Goal: Information Seeking & Learning: Understand process/instructions

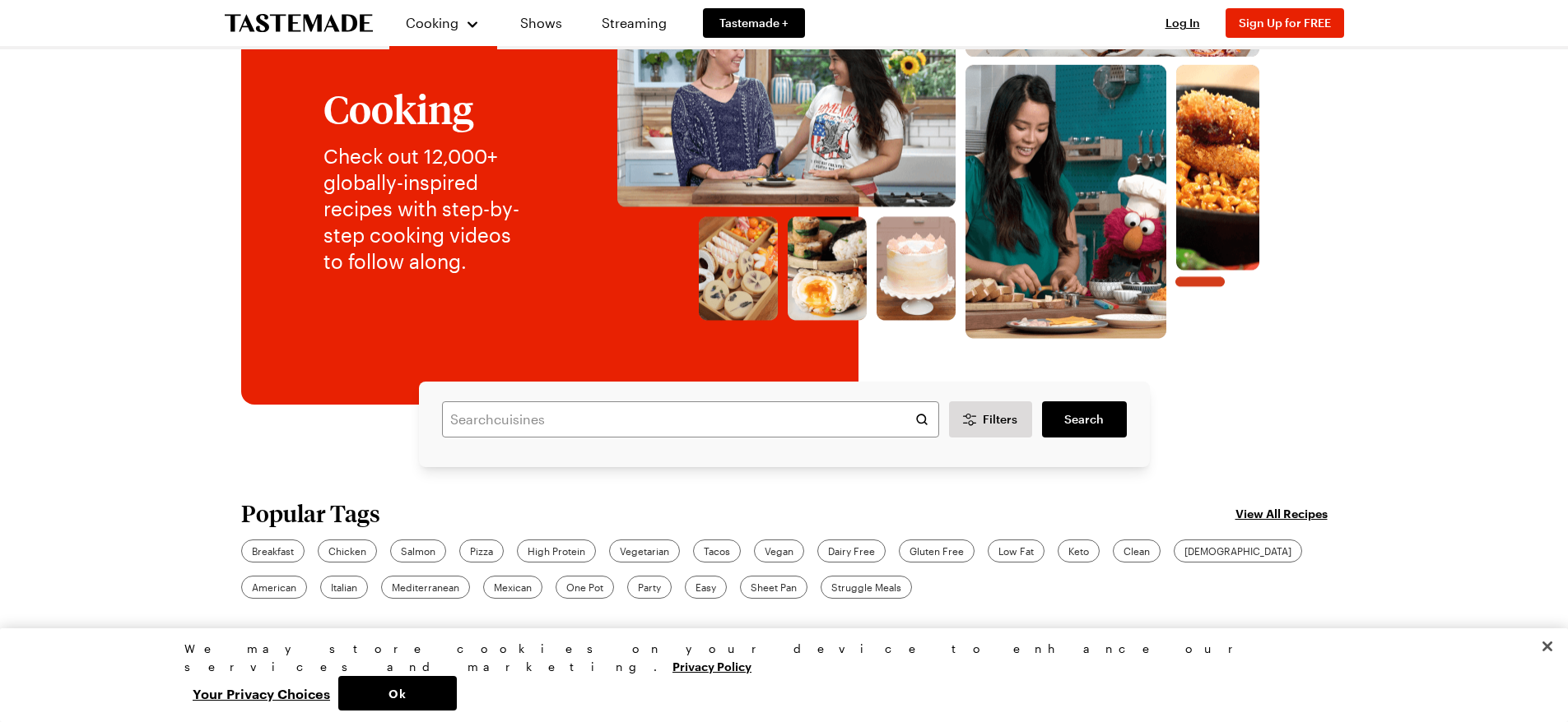
scroll to position [83, 0]
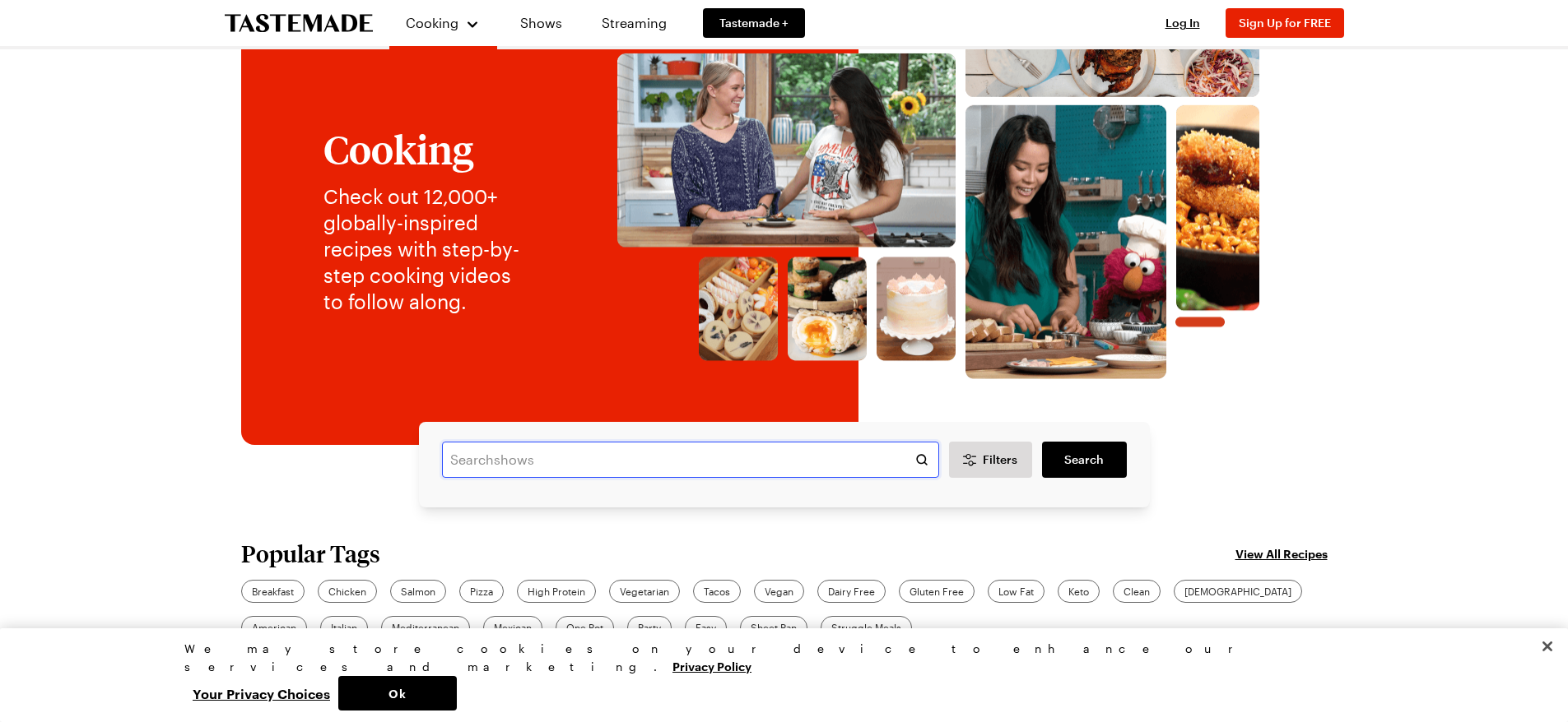
click at [499, 463] on input "text" at bounding box center [690, 460] width 497 height 36
type input "[PERSON_NAME] chicken chili dip"
click at [1081, 458] on span "Search" at bounding box center [1084, 460] width 40 height 16
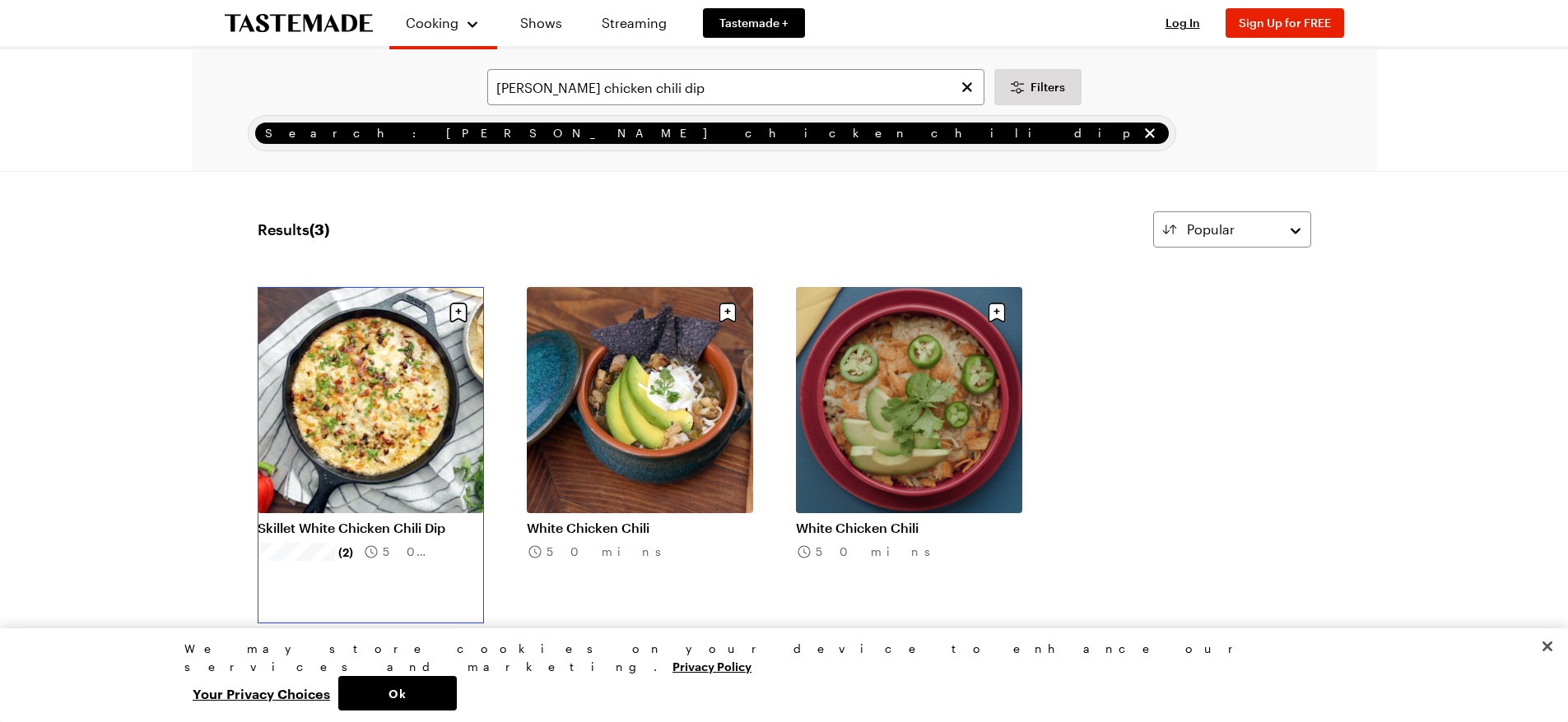
click at [385, 520] on link "Skillet White Chicken Chili Dip" at bounding box center [370, 528] width 226 height 16
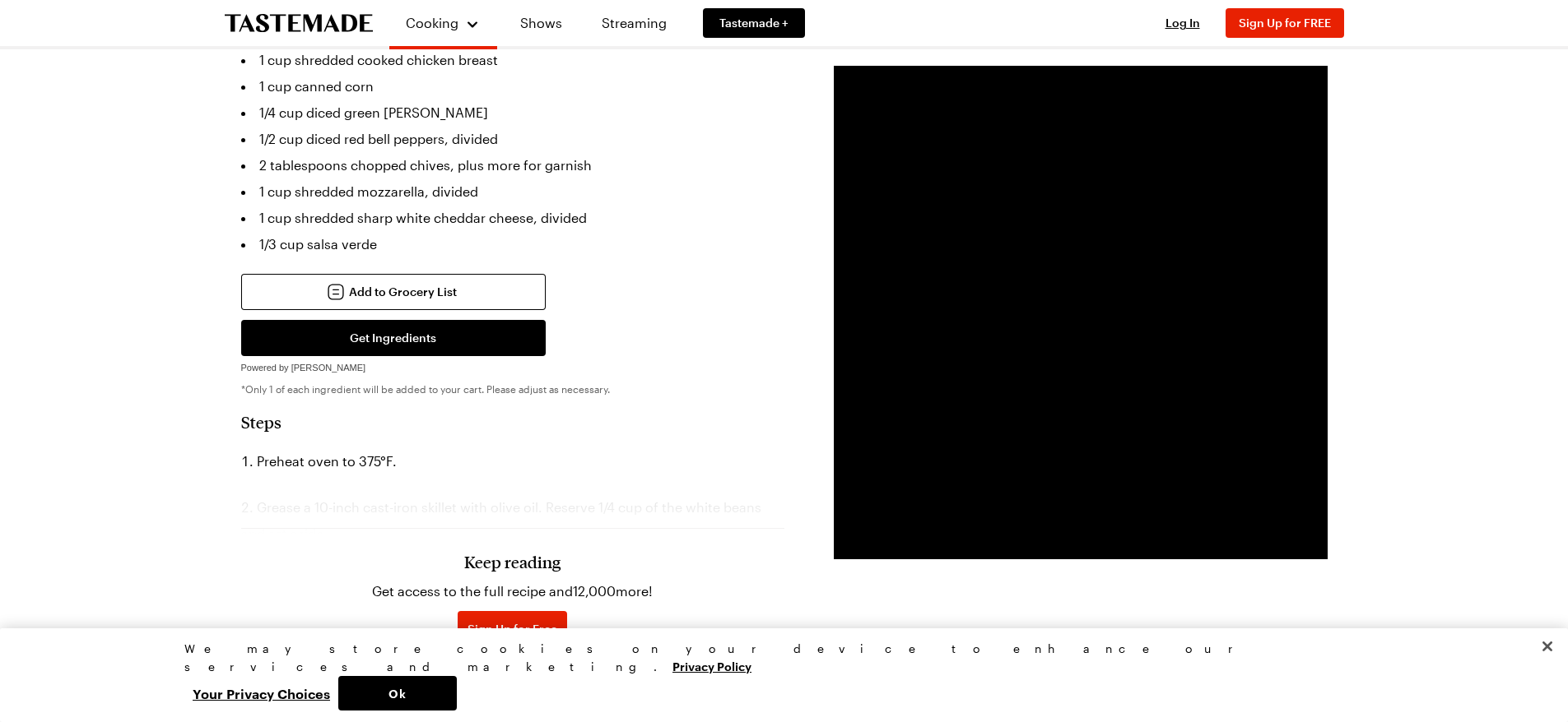
scroll to position [823, 0]
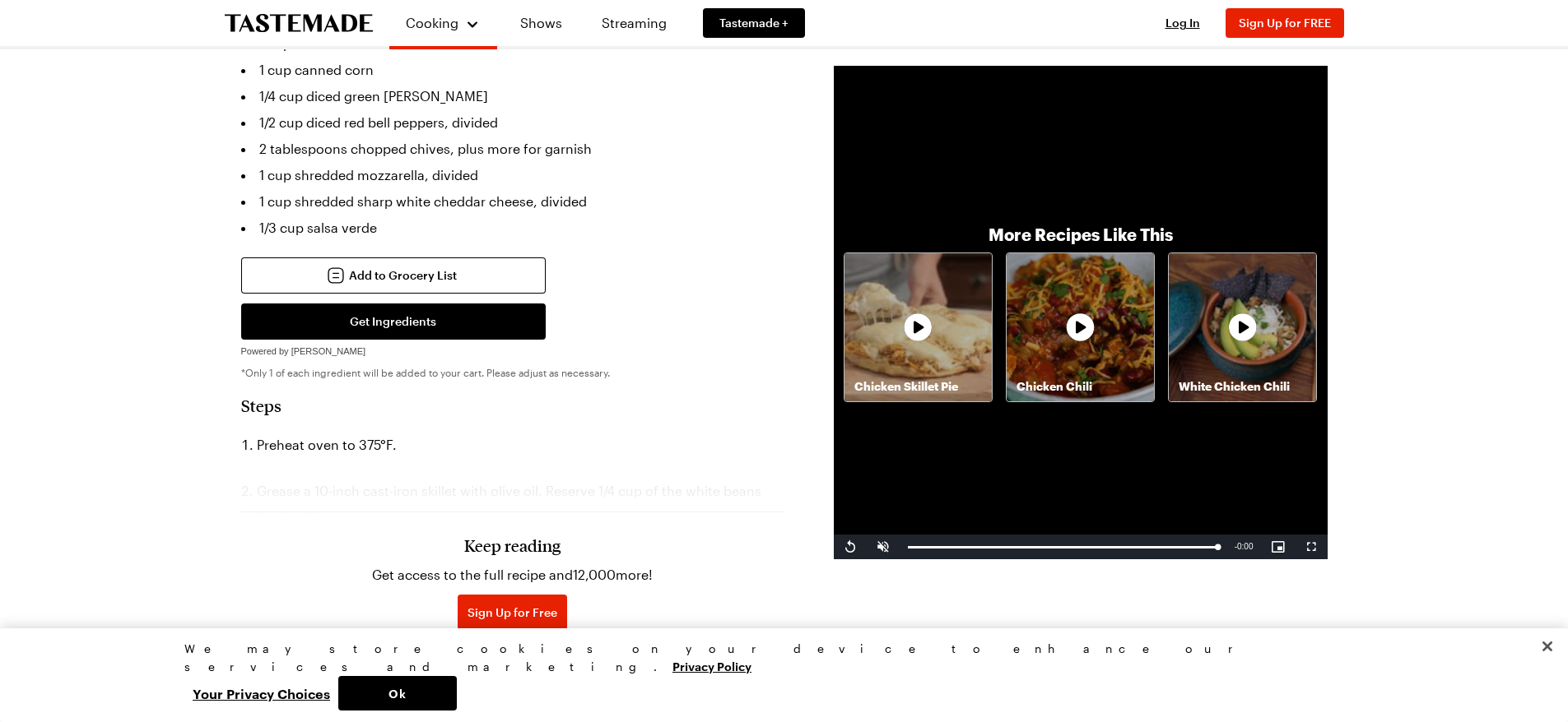
click at [927, 381] on p "Chicken Skillet Pie" at bounding box center [918, 386] width 147 height 16
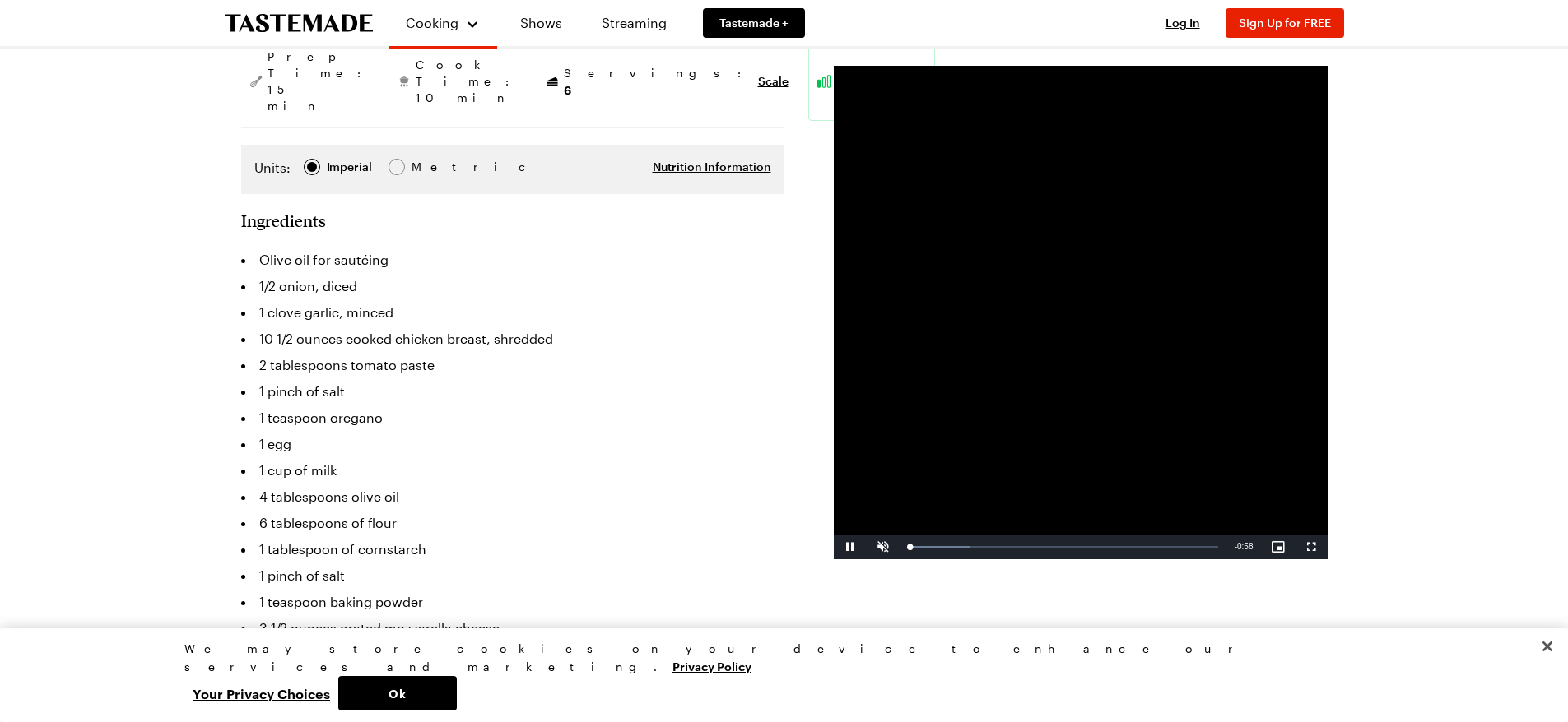
scroll to position [247, 0]
click at [845, 547] on span "Video Player" at bounding box center [851, 547] width 33 height 0
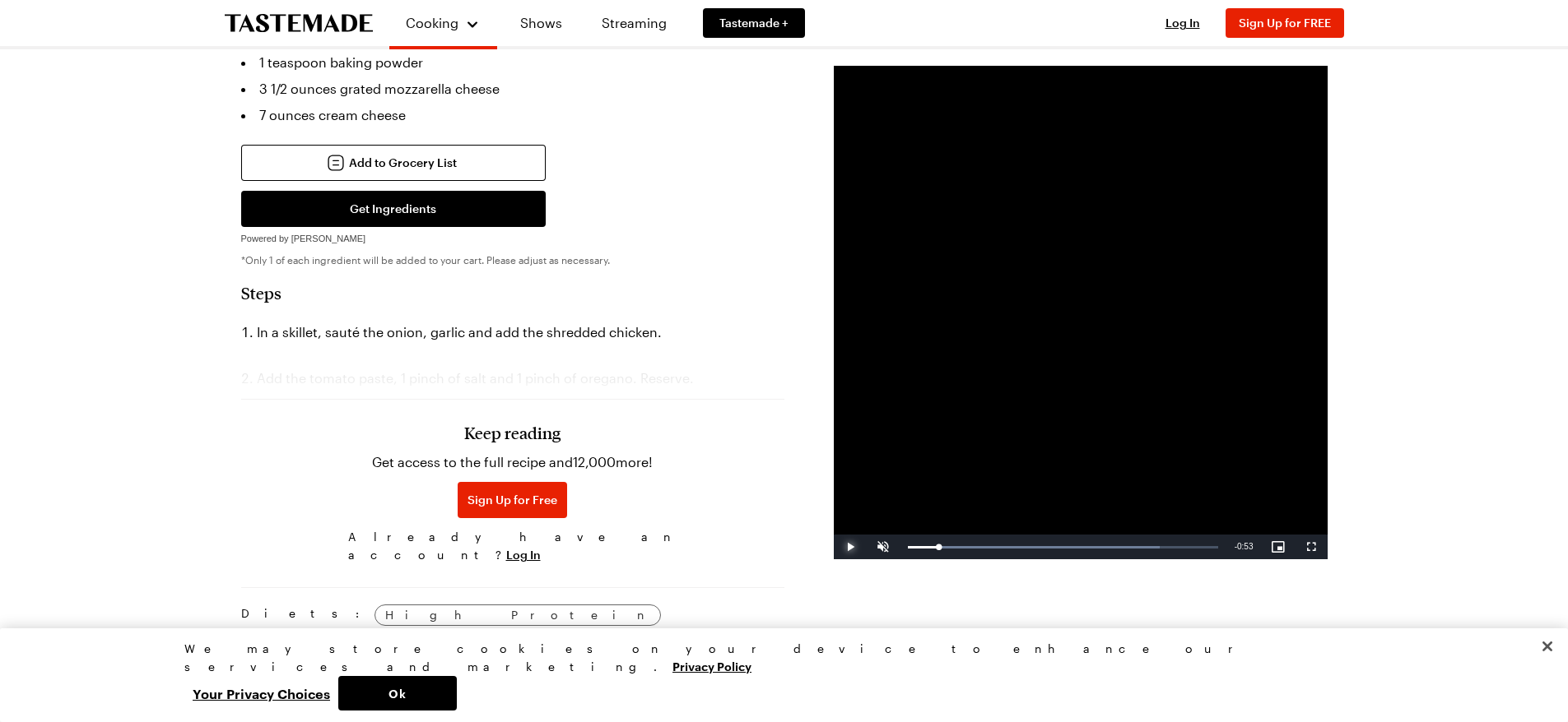
scroll to position [823, 0]
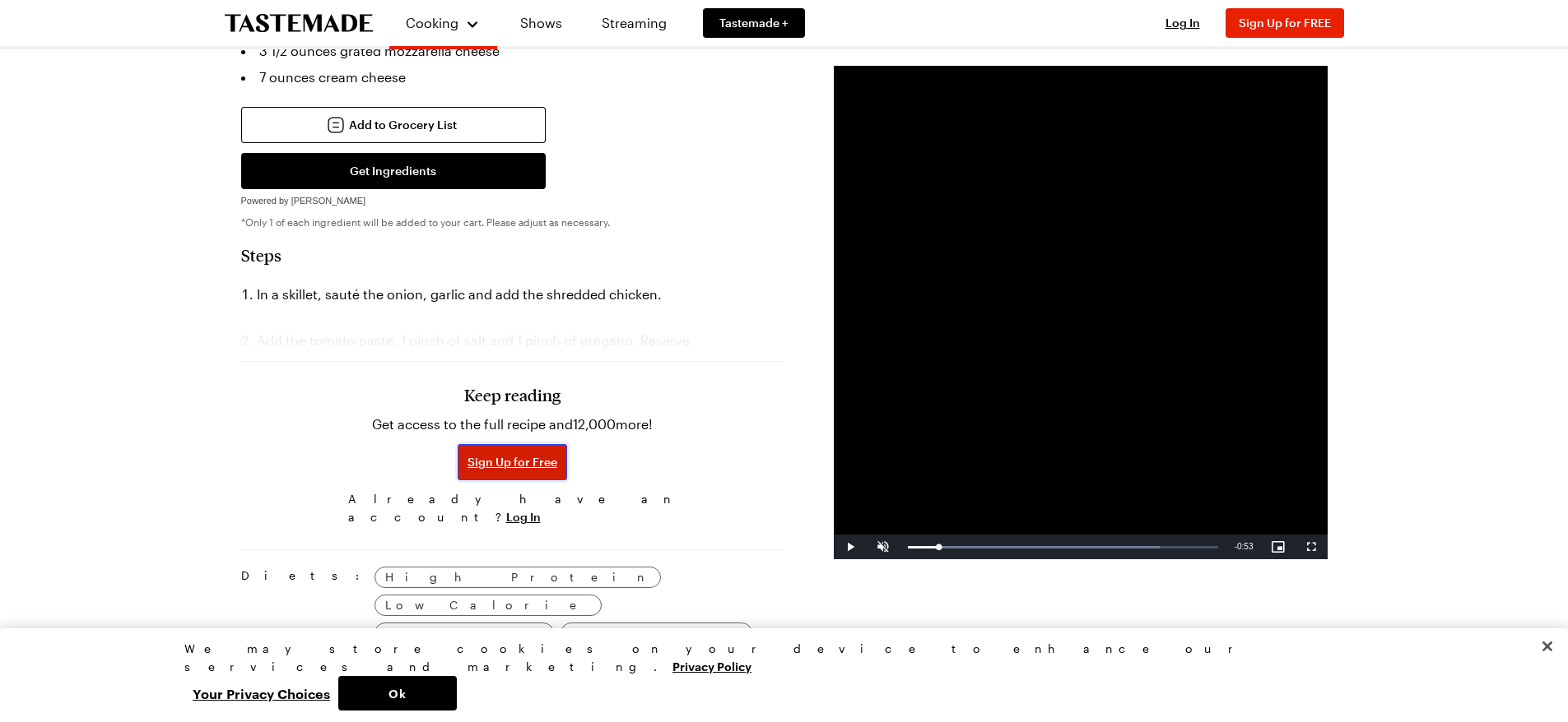
click at [545, 454] on span "Sign Up for Free" at bounding box center [512, 462] width 90 height 16
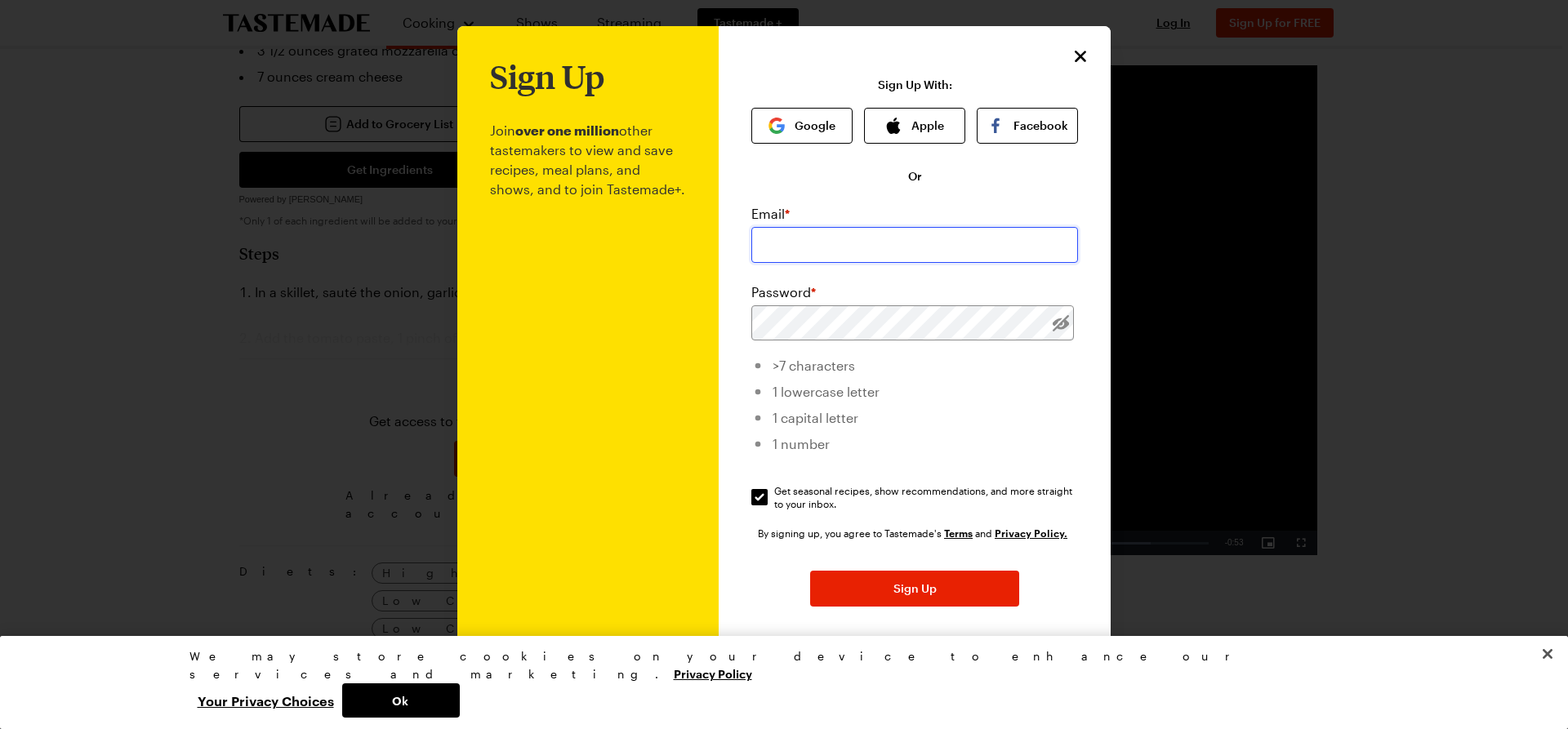
click at [816, 255] on input "email" at bounding box center [915, 245] width 326 height 36
type input "[PERSON_NAME][EMAIL_ADDRESS][PERSON_NAME][DOMAIN_NAME]"
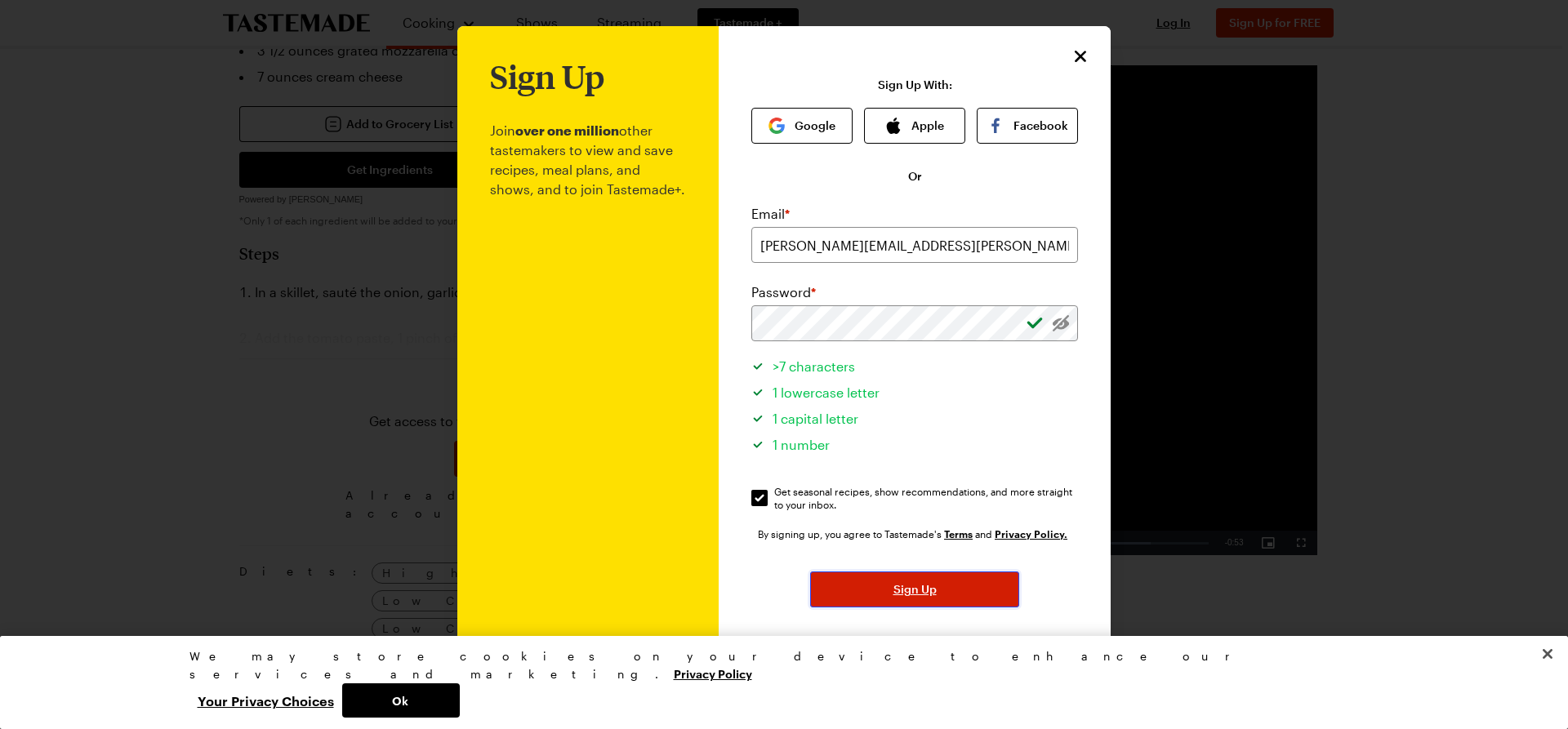
click at [904, 593] on span "Sign Up" at bounding box center [915, 589] width 44 height 16
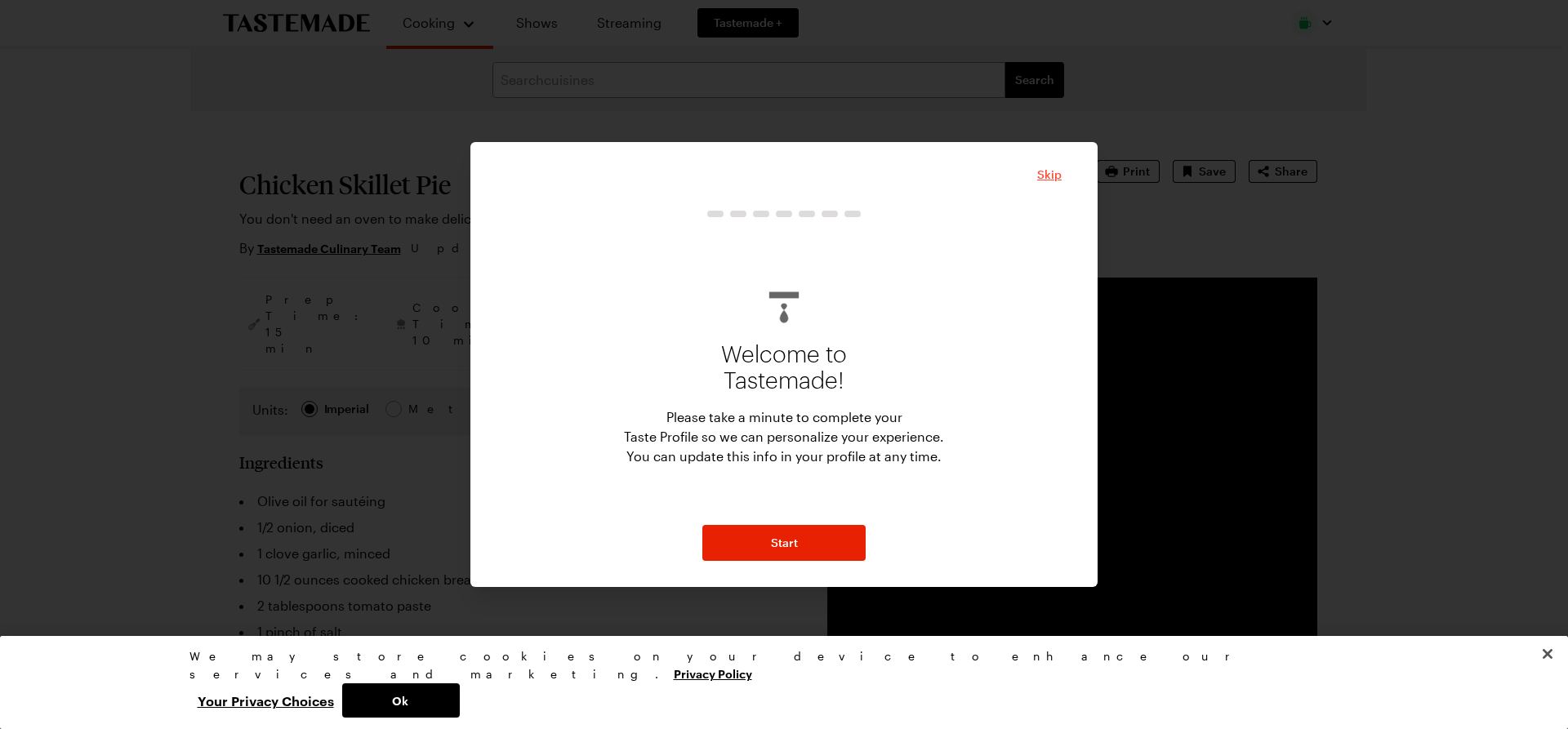
click at [1047, 168] on span "Skip" at bounding box center [1049, 174] width 25 height 16
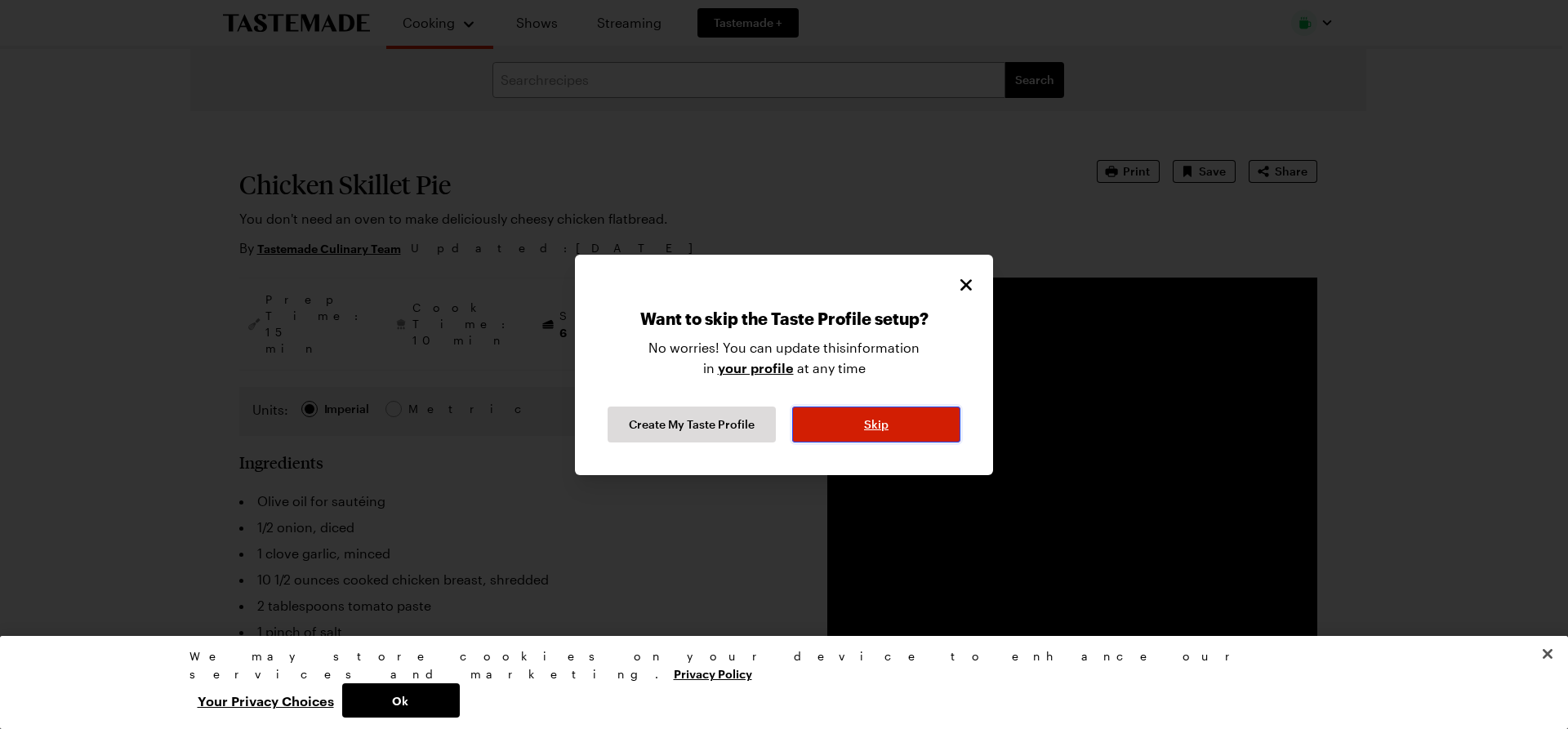
click at [865, 427] on span "Skip" at bounding box center [876, 424] width 25 height 16
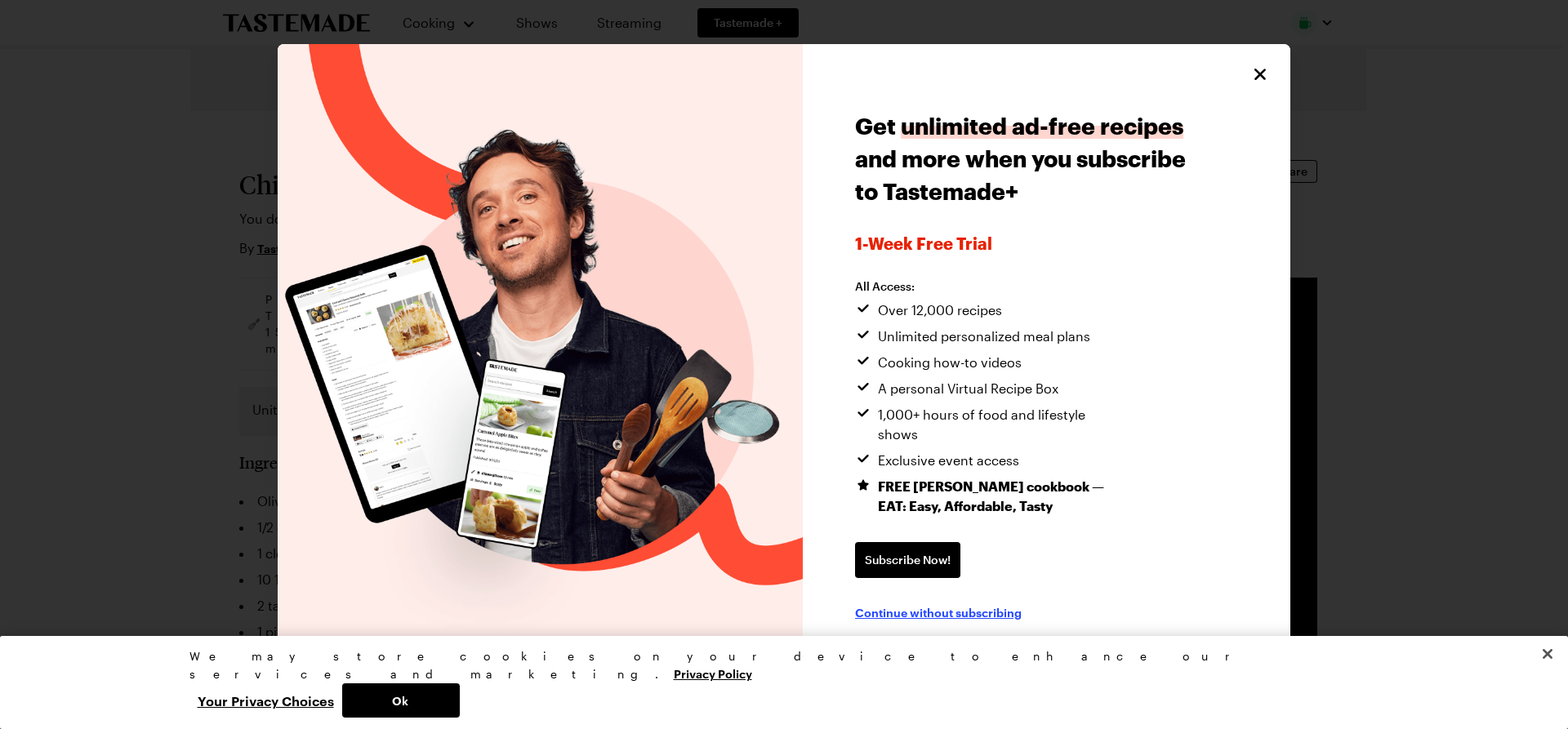
click at [964, 604] on span "Continue without subscribing" at bounding box center [938, 612] width 167 height 16
type textarea "x"
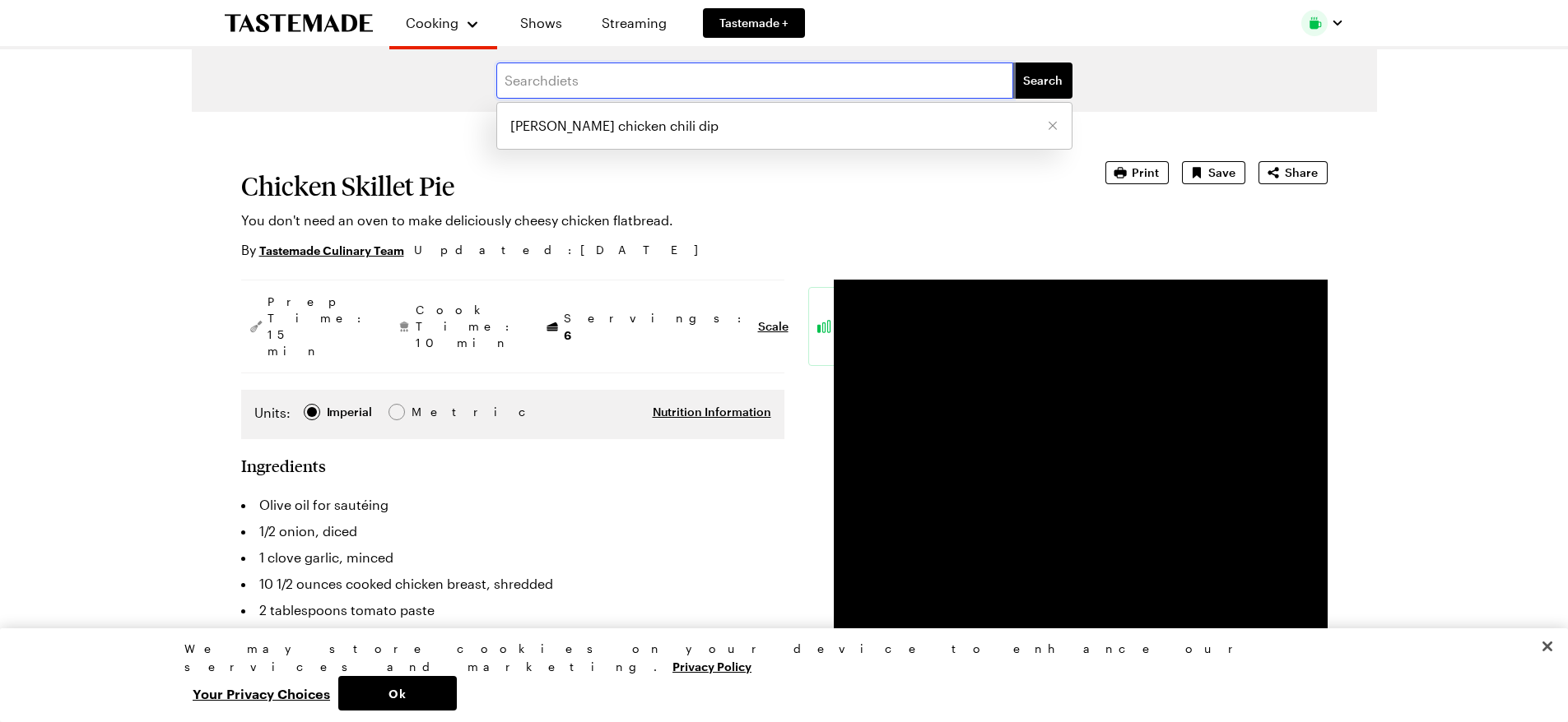
click at [573, 84] on input "text" at bounding box center [755, 81] width 517 height 36
click at [599, 125] on span "[PERSON_NAME] chicken chili dip" at bounding box center [615, 126] width 208 height 20
type input "[PERSON_NAME] chicken chili dip"
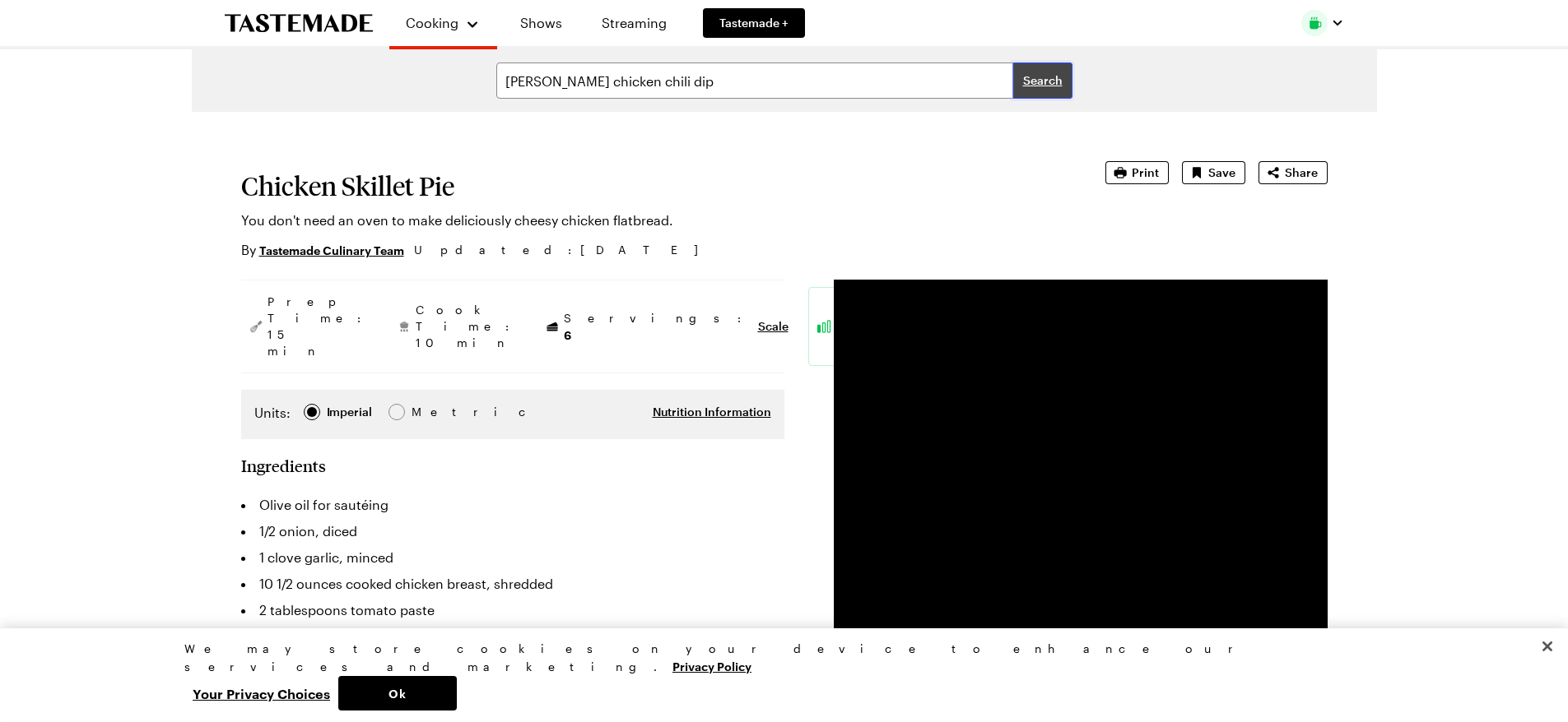
click at [1042, 81] on span "Search" at bounding box center [1043, 80] width 40 height 16
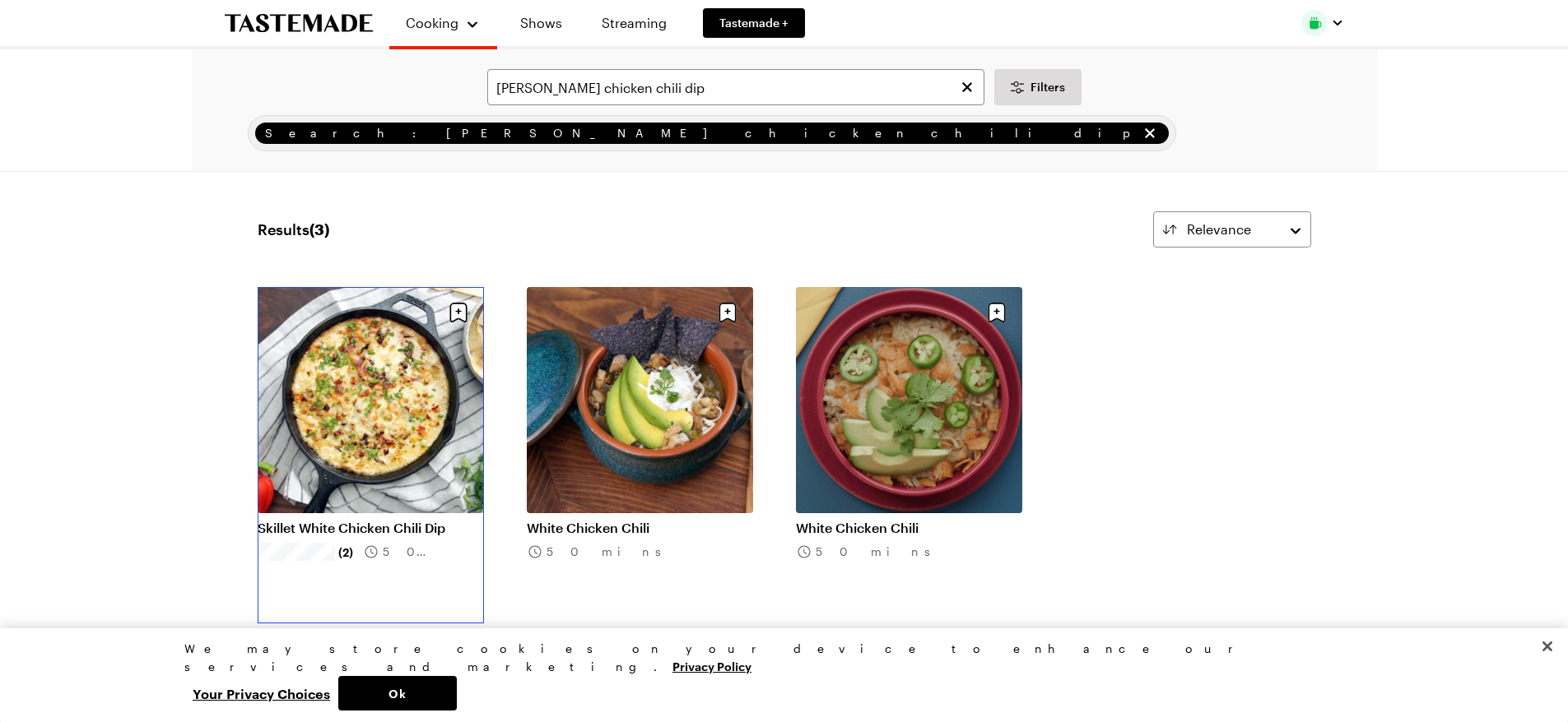
click at [375, 520] on link "Skillet White Chicken Chili Dip" at bounding box center [370, 528] width 226 height 16
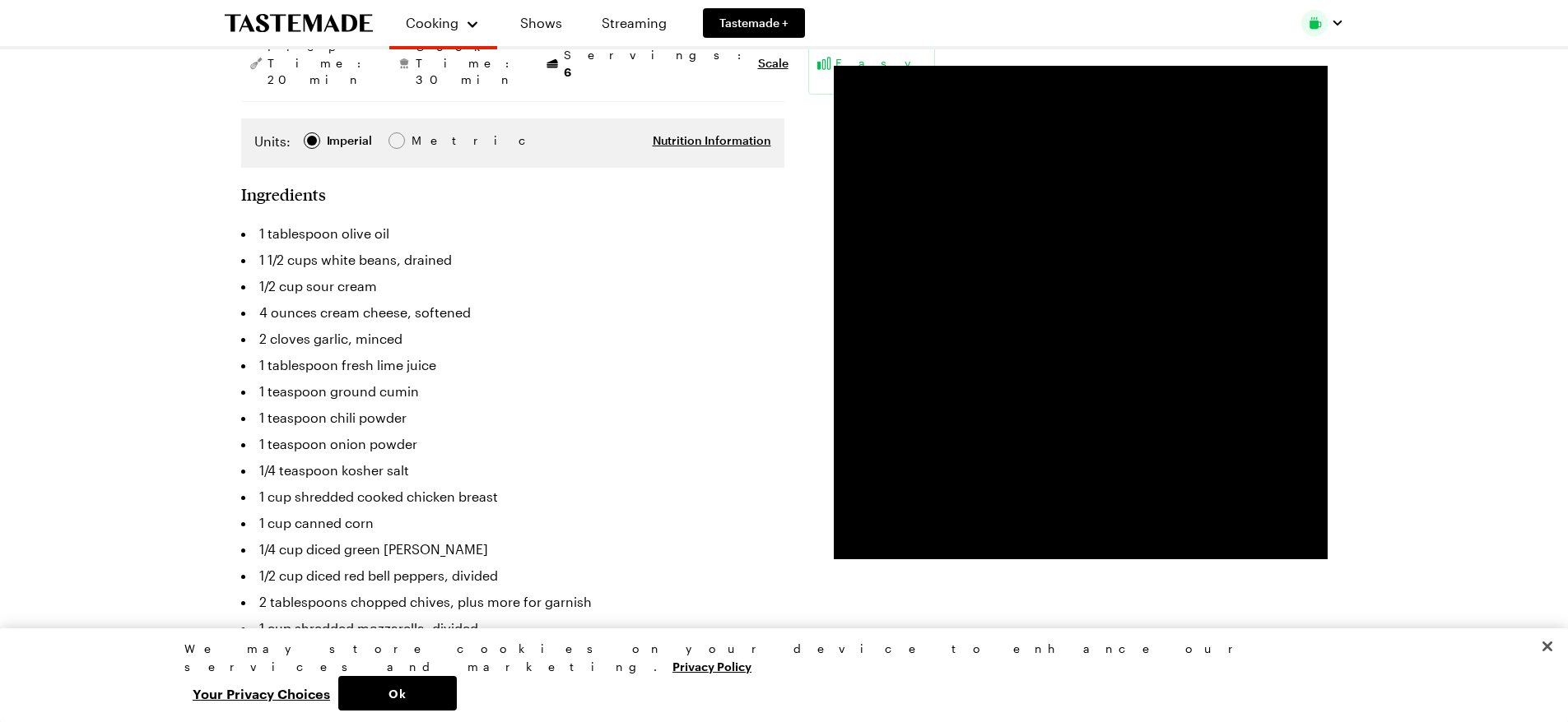
scroll to position [329, 0]
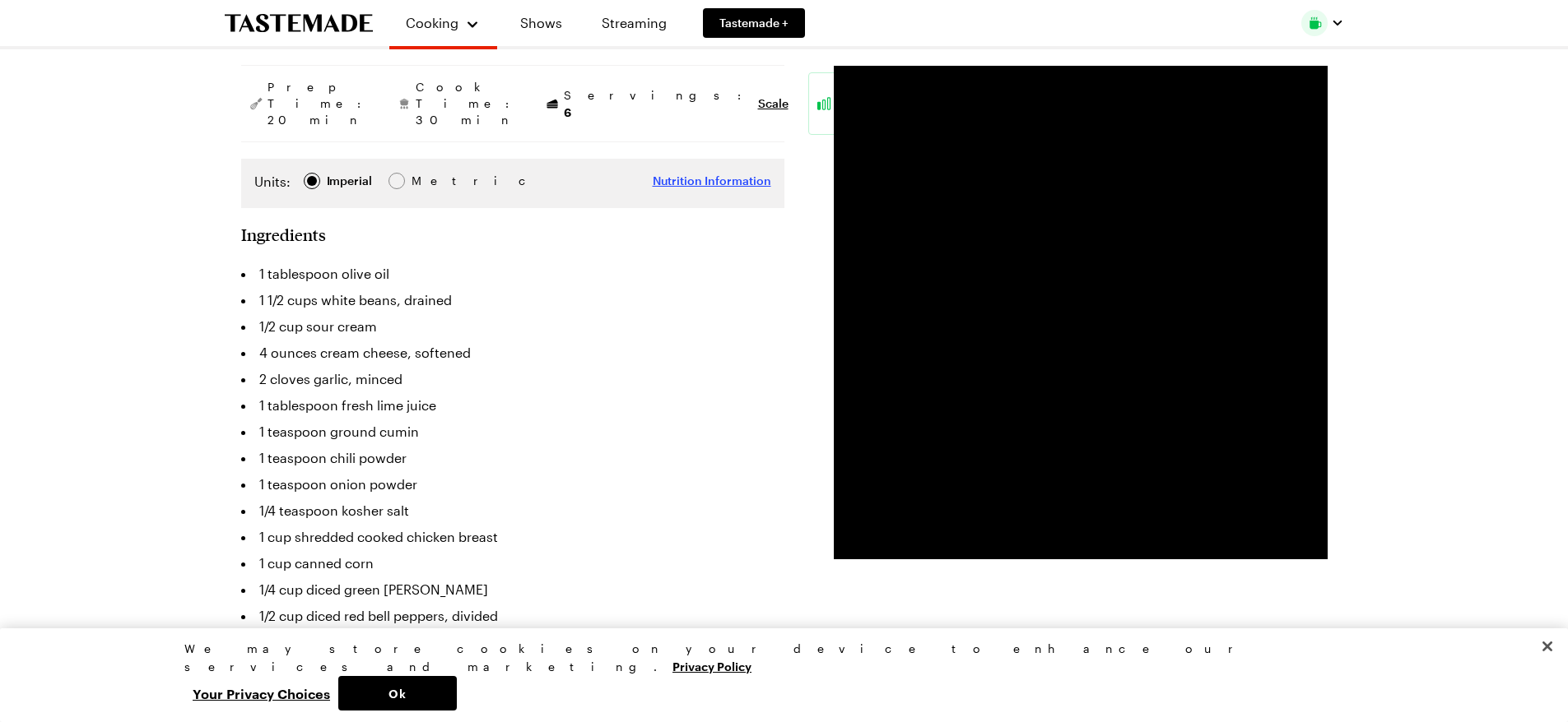
type textarea "x"
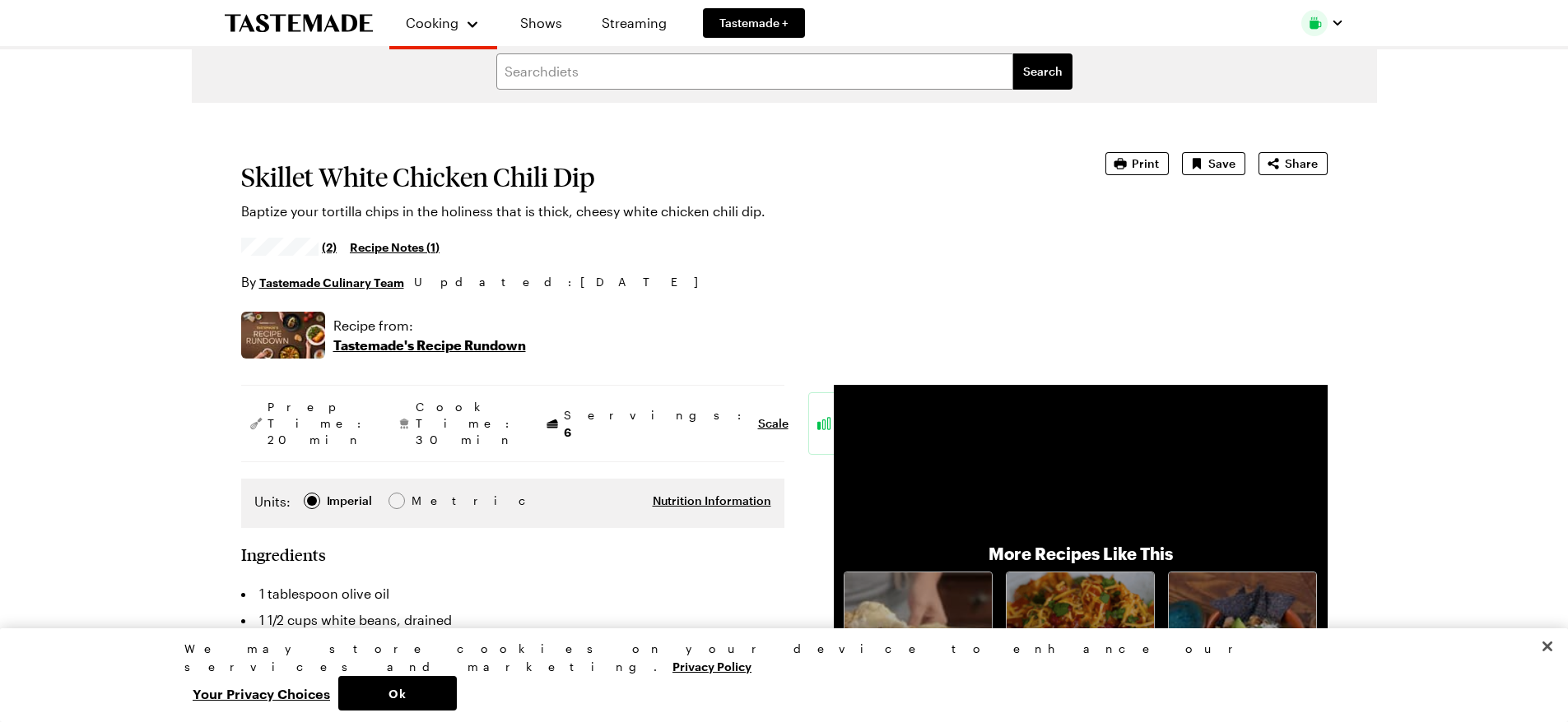
scroll to position [0, 0]
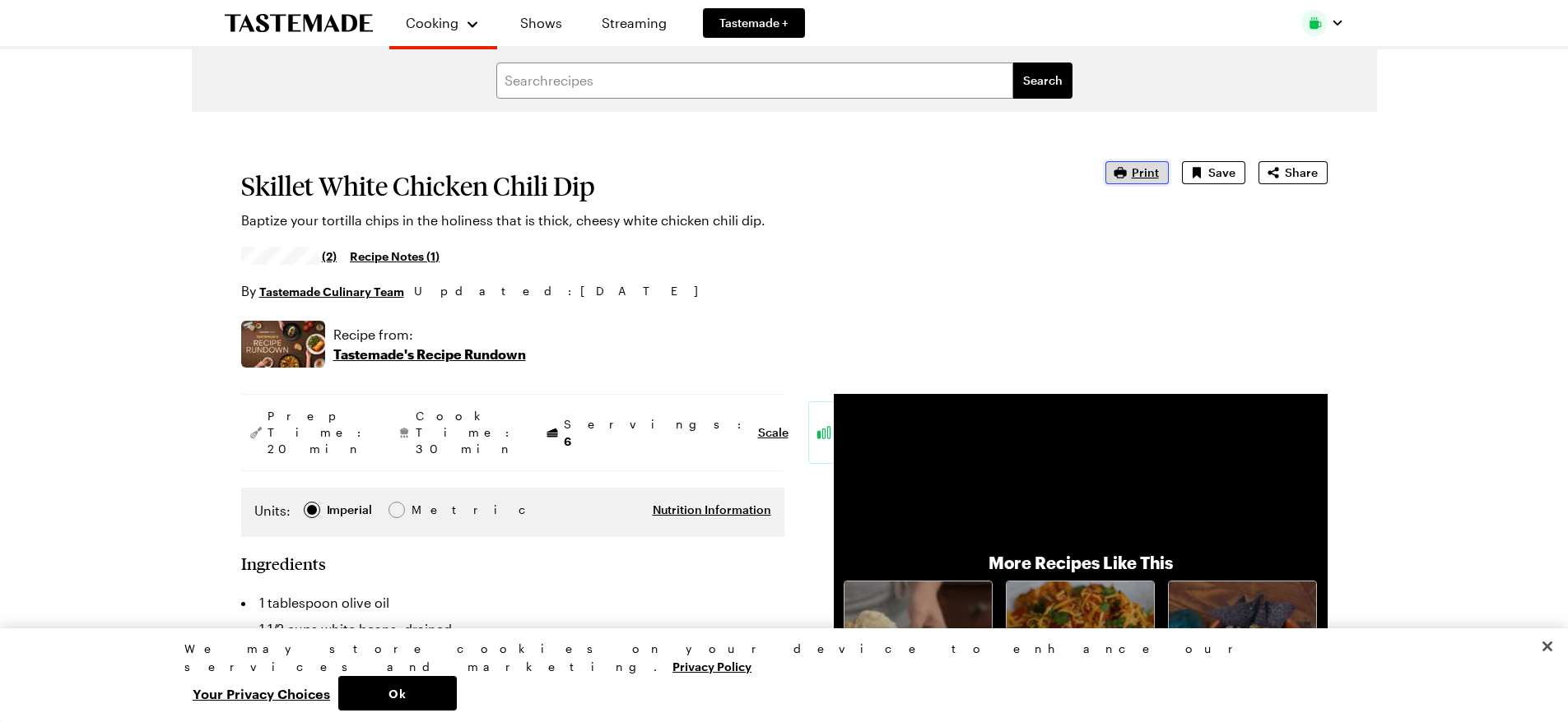
click at [1126, 173] on icon "button" at bounding box center [1120, 172] width 12 height 10
